Goal: Find specific page/section: Find specific page/section

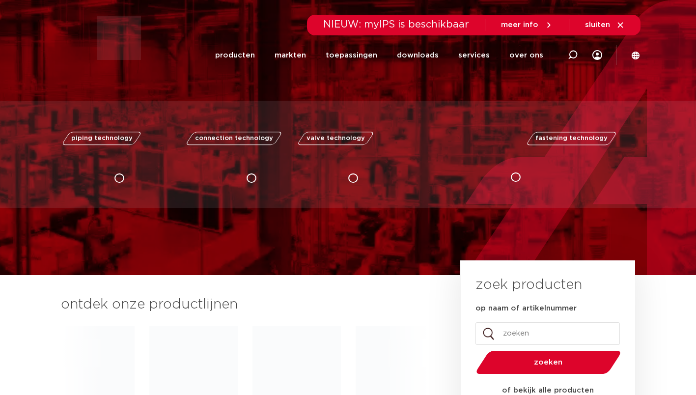
click at [480, 54] on link "services" at bounding box center [473, 55] width 31 height 38
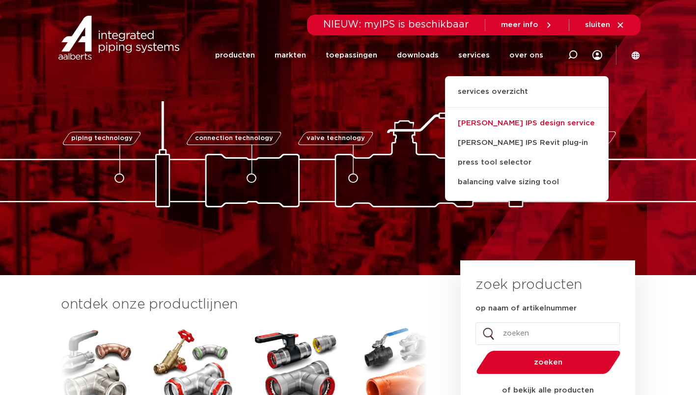
click at [496, 122] on link "[PERSON_NAME] IPS design service" at bounding box center [527, 123] width 164 height 20
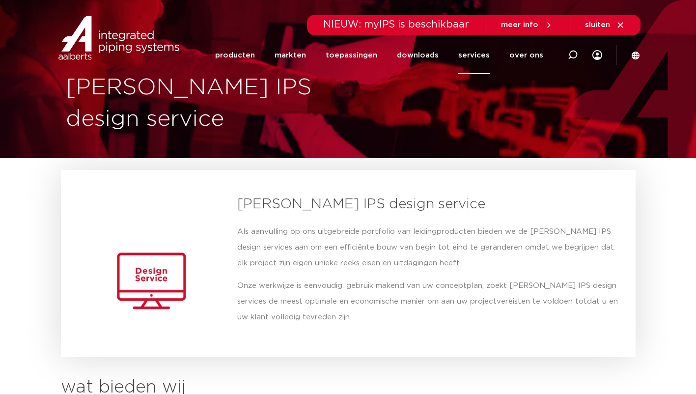
click at [116, 36] on img at bounding box center [119, 38] width 126 height 44
click at [82, 40] on img at bounding box center [119, 38] width 126 height 44
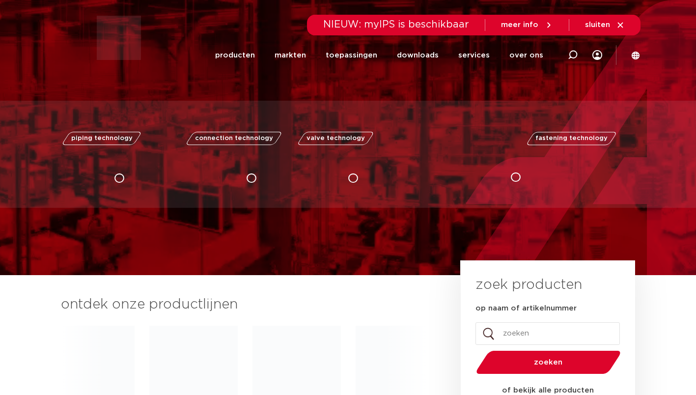
click at [507, 338] on input "op naam of artikelnummer" at bounding box center [548, 333] width 144 height 23
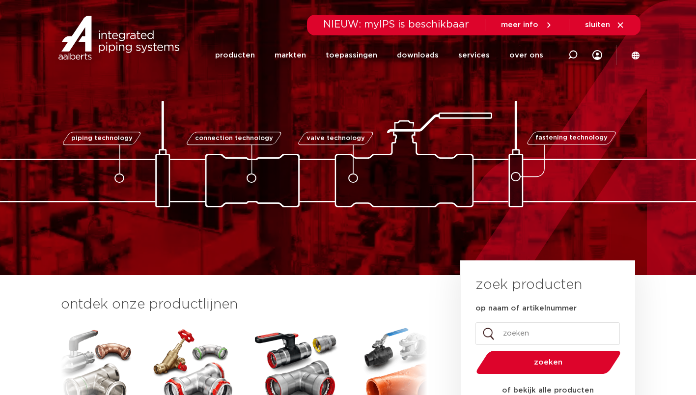
paste input "4019037"
type input "4019037"
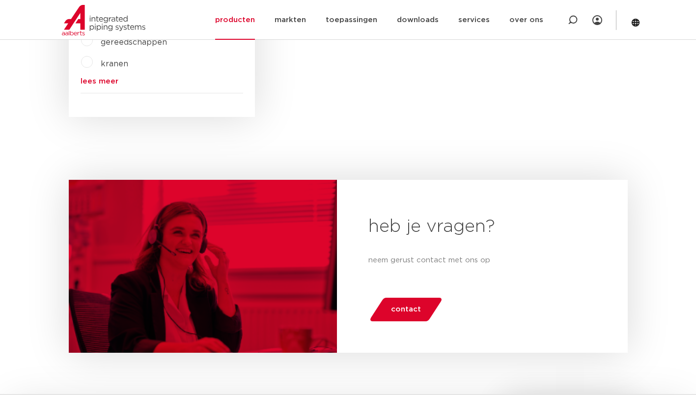
scroll to position [94, 0]
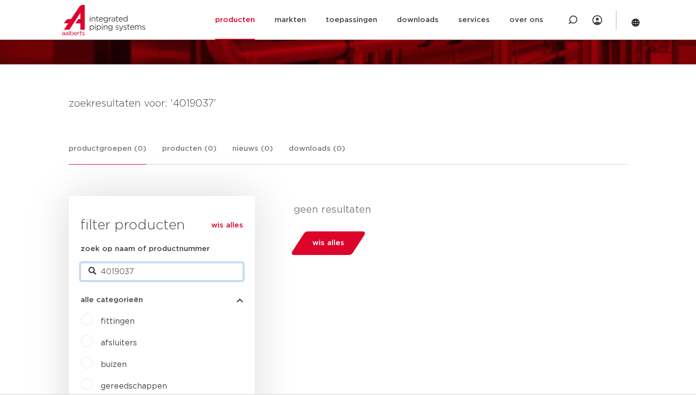
drag, startPoint x: 140, startPoint y: 272, endPoint x: 97, endPoint y: 272, distance: 43.2
click at [97, 272] on input "4019037" at bounding box center [162, 272] width 163 height 18
click at [81, 25] on img at bounding box center [104, 20] width 84 height 30
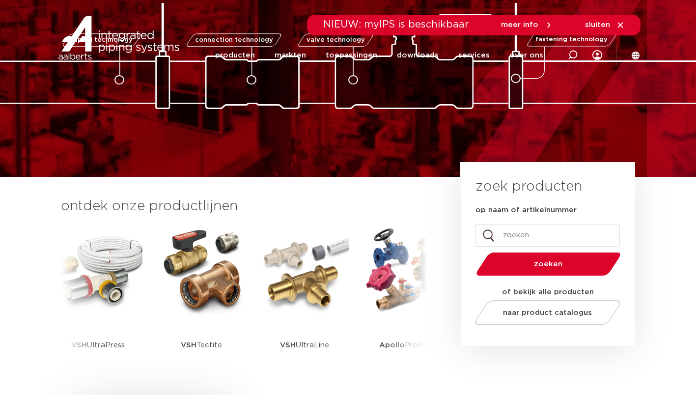
click at [520, 227] on input "op naam of artikelnummer" at bounding box center [548, 235] width 144 height 23
paste input "4019037"
type input "4019037"
